Goal: Register for event/course

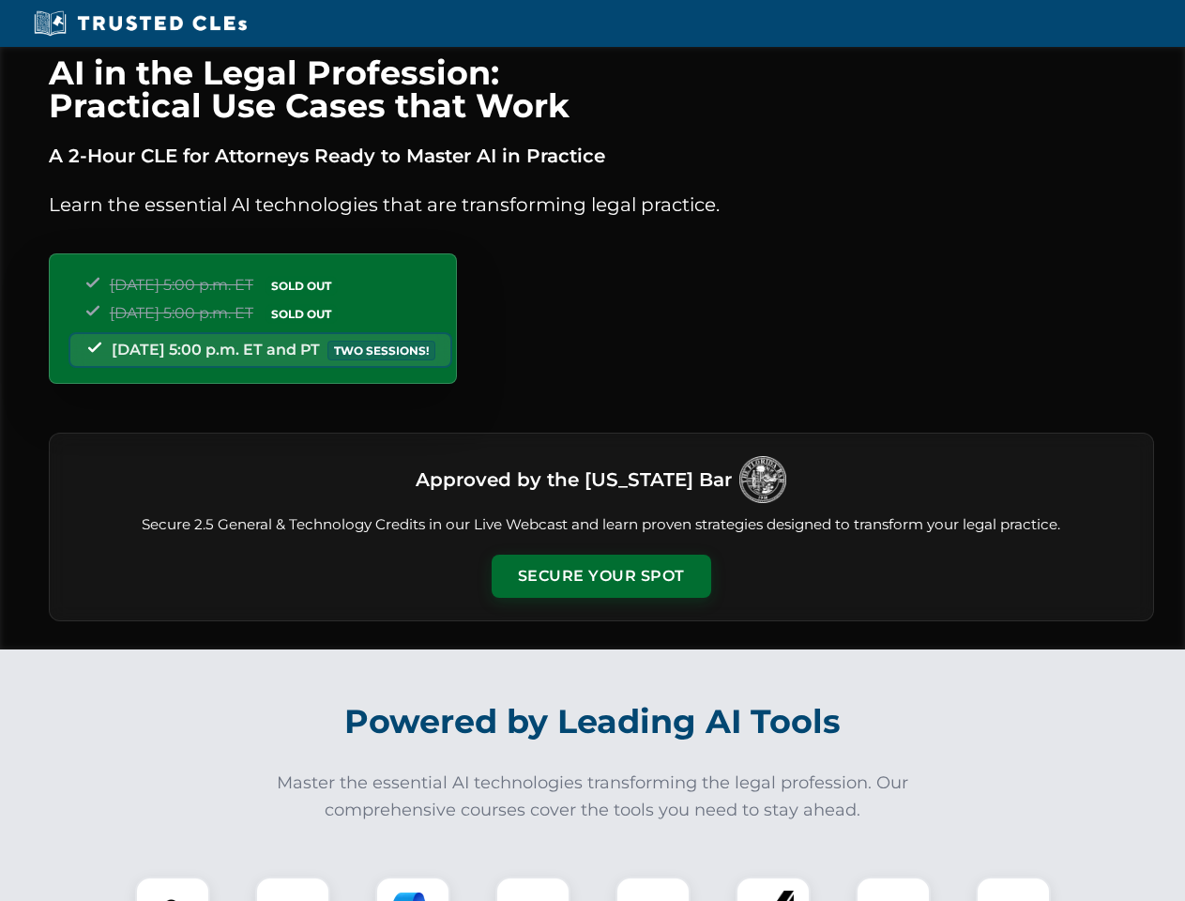
click at [600, 576] on button "Secure Your Spot" at bounding box center [602, 575] width 220 height 43
click at [173, 888] on img at bounding box center [172, 914] width 54 height 54
